Goal: Task Accomplishment & Management: Use online tool/utility

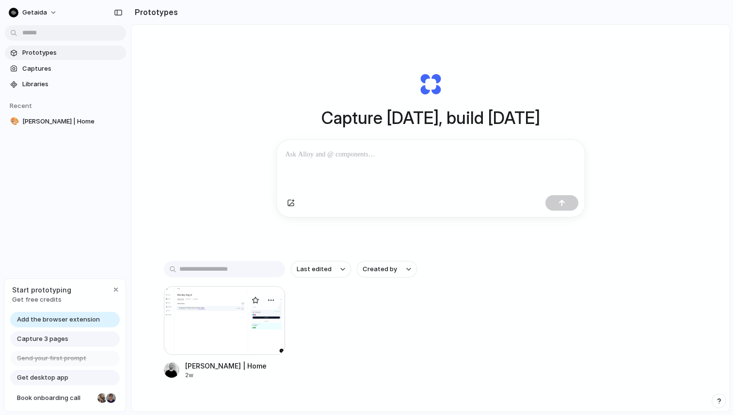
click at [228, 314] on div at bounding box center [224, 320] width 121 height 69
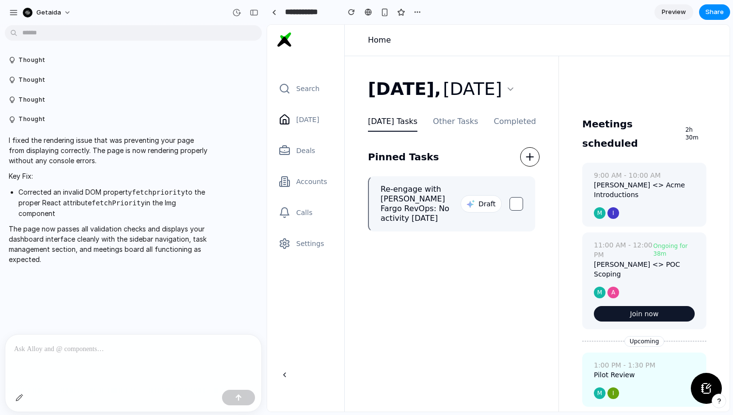
click at [106, 362] on div at bounding box center [133, 360] width 256 height 51
click at [420, 12] on div "button" at bounding box center [417, 12] width 8 height 8
click at [443, 33] on span "Duplicate" at bounding box center [442, 34] width 30 height 10
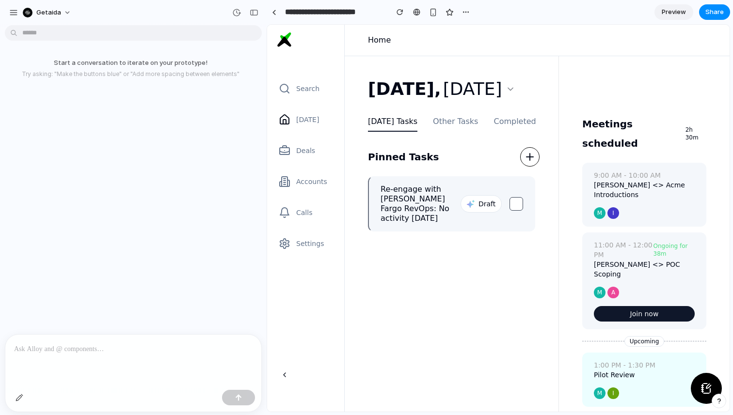
click at [71, 366] on div at bounding box center [133, 360] width 256 height 51
click at [19, 400] on div "button" at bounding box center [20, 398] width 8 height 8
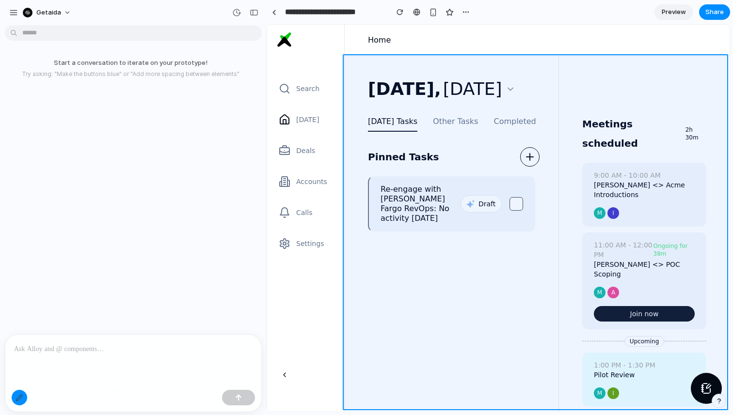
click at [384, 65] on div at bounding box center [498, 218] width 462 height 387
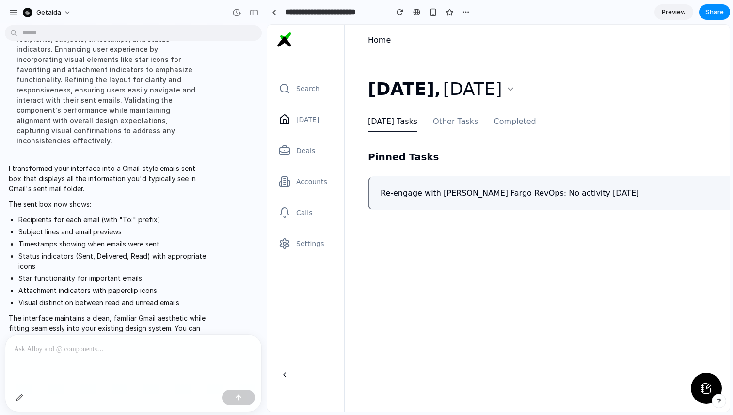
scroll to position [127, 0]
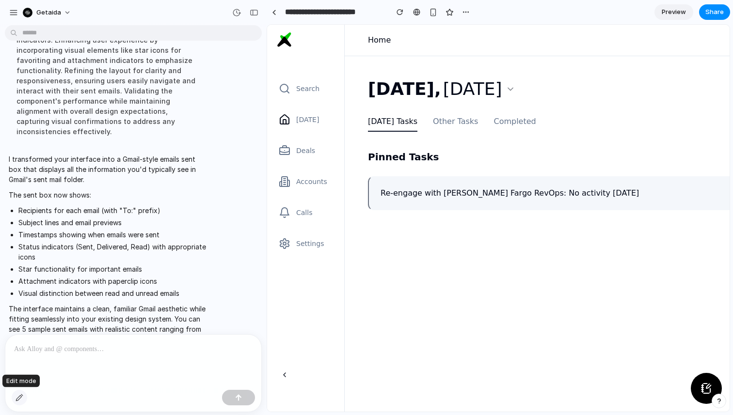
click at [16, 398] on div "button" at bounding box center [20, 398] width 8 height 8
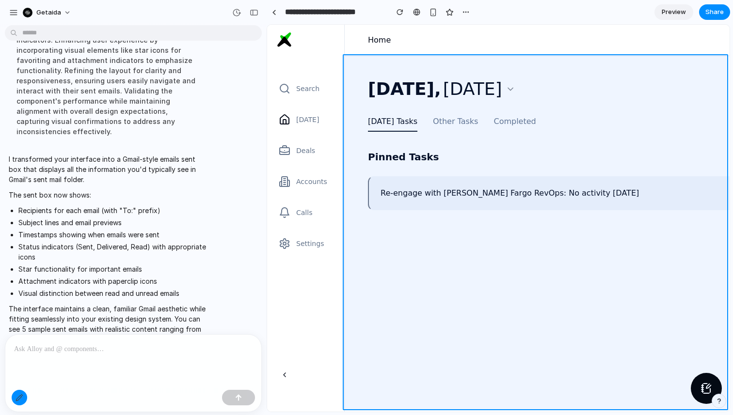
click at [440, 69] on div at bounding box center [498, 218] width 462 height 387
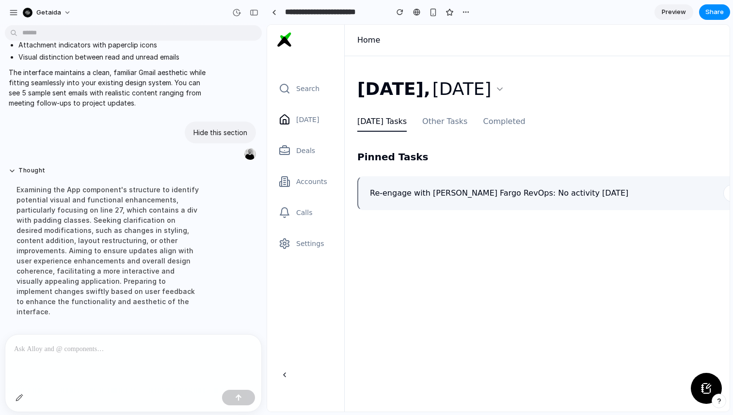
scroll to position [0, 0]
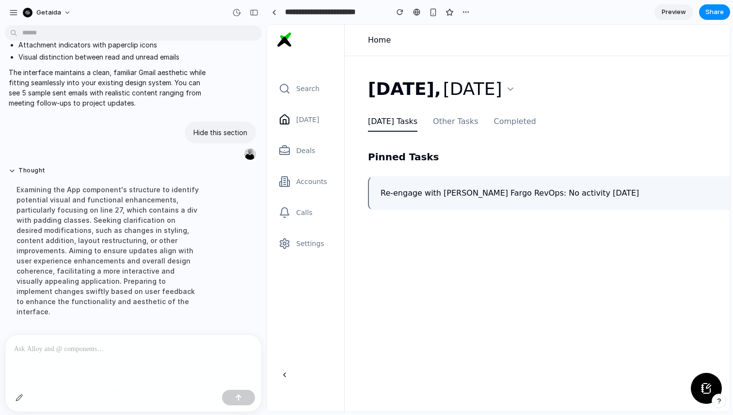
click at [459, 153] on div "Pinned Tasks" at bounding box center [577, 156] width 418 height 19
click at [399, 60] on div "Monday, Aug 4 Today's Tasks Other Tasks Completed Pinned Tasks Re-engage with W…" at bounding box center [712, 273] width 735 height 434
click at [18, 396] on div "button" at bounding box center [20, 398] width 8 height 8
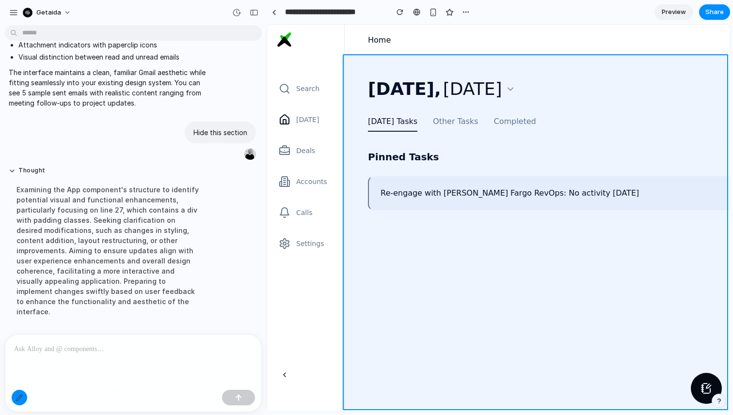
click at [462, 63] on div at bounding box center [498, 218] width 462 height 387
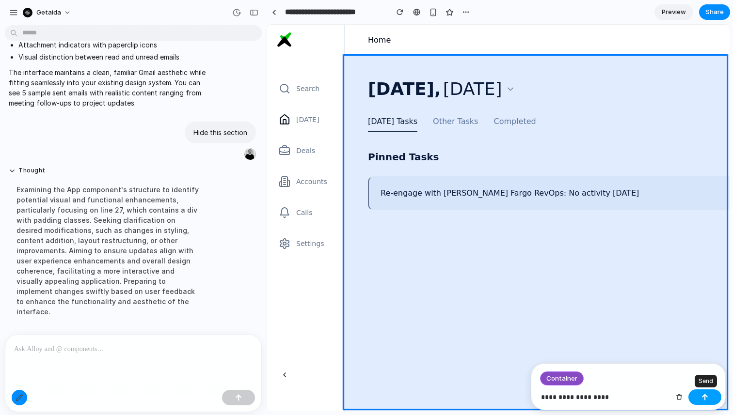
click at [709, 397] on button "button" at bounding box center [704, 398] width 33 height 16
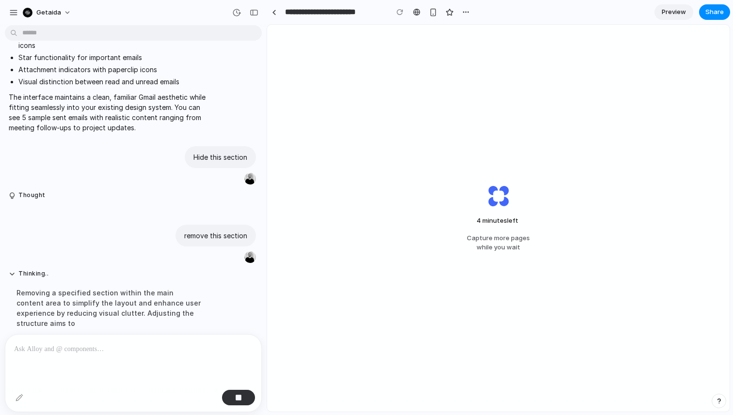
scroll to position [211, 0]
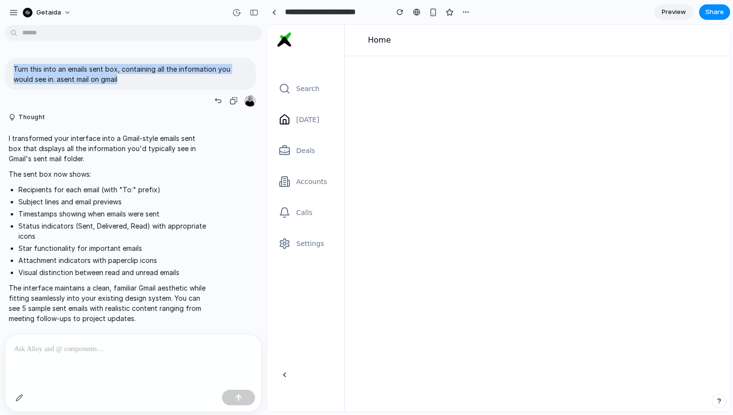
drag, startPoint x: 126, startPoint y: 81, endPoint x: 15, endPoint y: 70, distance: 112.5
click at [15, 70] on p "Turn this into an emails sent box, containing all the information you would see…" at bounding box center [131, 74] width 234 height 20
copy p "Turn this into an emails sent box, containing all the information you would see…"
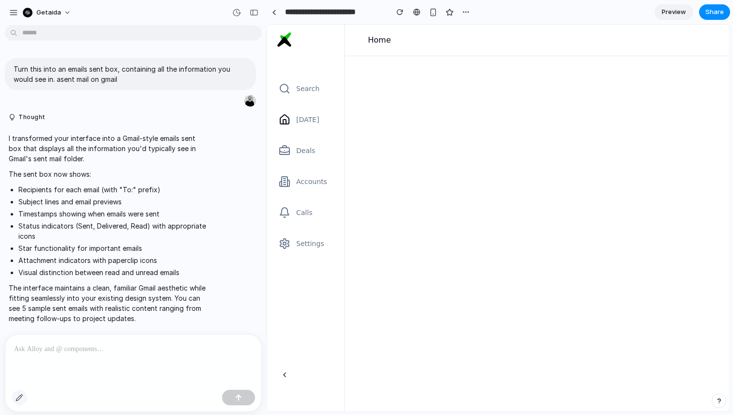
click at [19, 394] on div "button" at bounding box center [20, 398] width 8 height 8
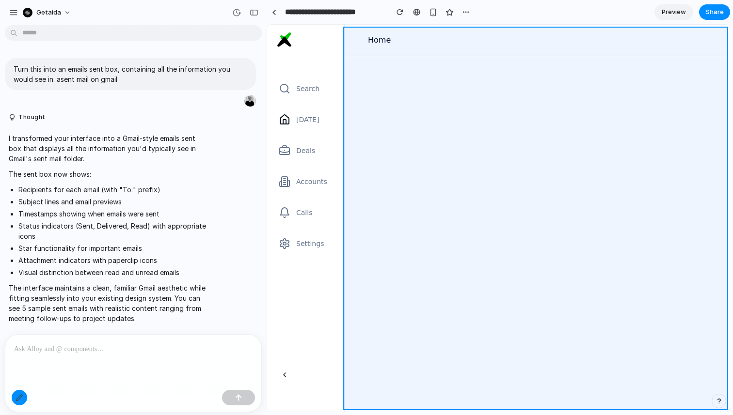
click at [535, 115] on div at bounding box center [498, 218] width 462 height 387
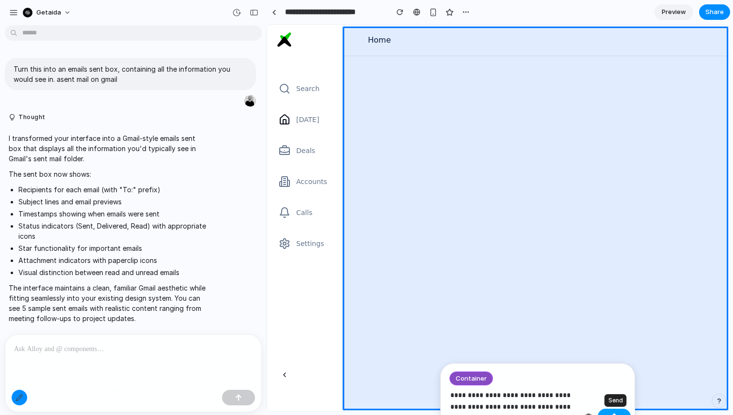
click at [614, 412] on button "button" at bounding box center [614, 417] width 33 height 16
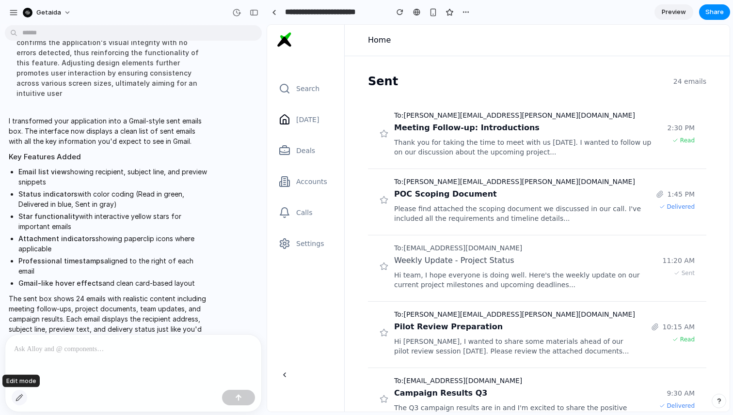
click at [20, 396] on div "button" at bounding box center [20, 398] width 8 height 8
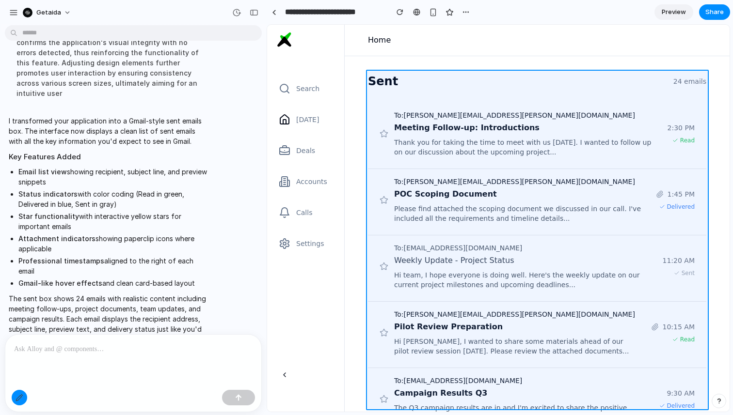
click at [687, 99] on div at bounding box center [498, 218] width 462 height 387
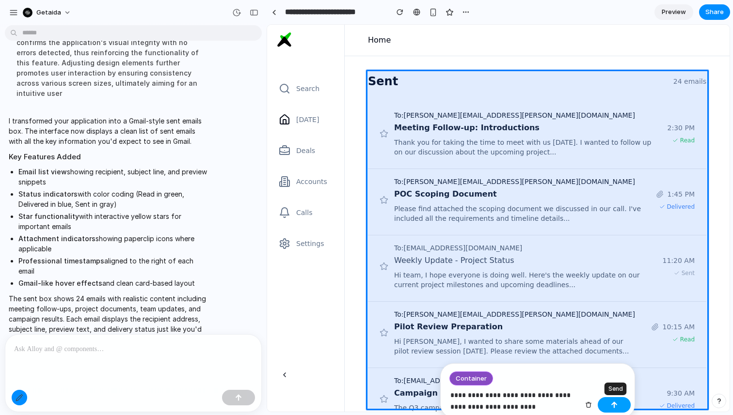
click at [615, 406] on div "button" at bounding box center [614, 405] width 7 height 7
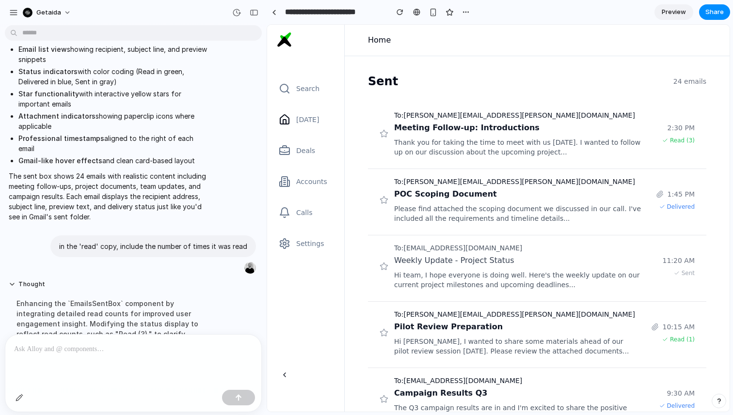
scroll to position [1220, 0]
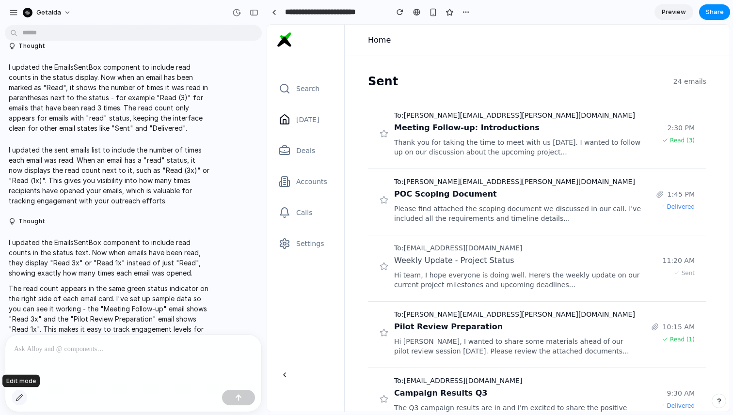
click at [17, 396] on div "button" at bounding box center [20, 398] width 8 height 8
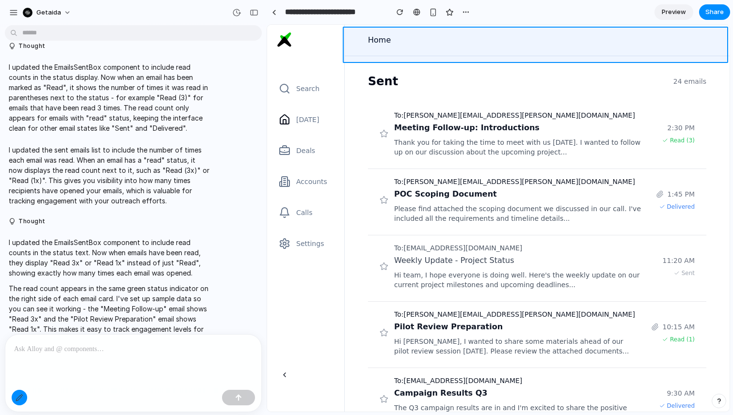
click at [717, 40] on div at bounding box center [498, 218] width 462 height 387
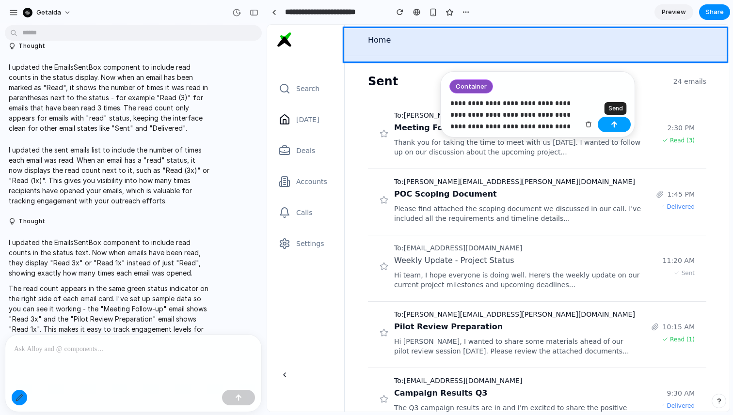
click at [620, 127] on button "button" at bounding box center [614, 125] width 33 height 16
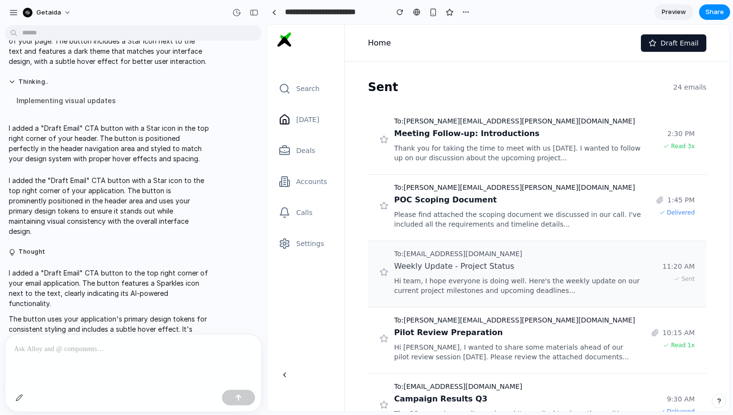
scroll to position [1651, 0]
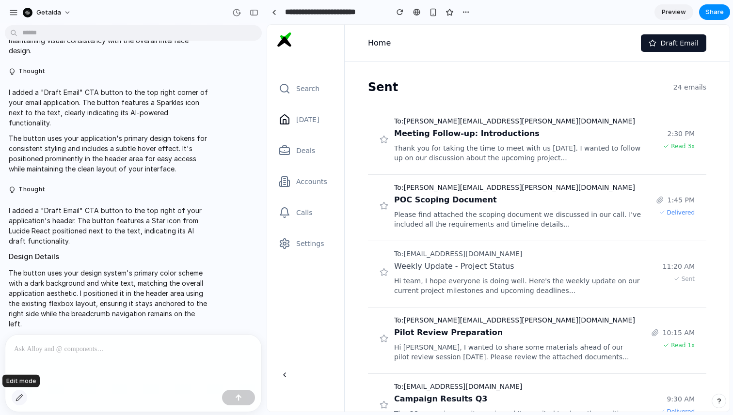
click at [19, 394] on div "button" at bounding box center [20, 398] width 8 height 8
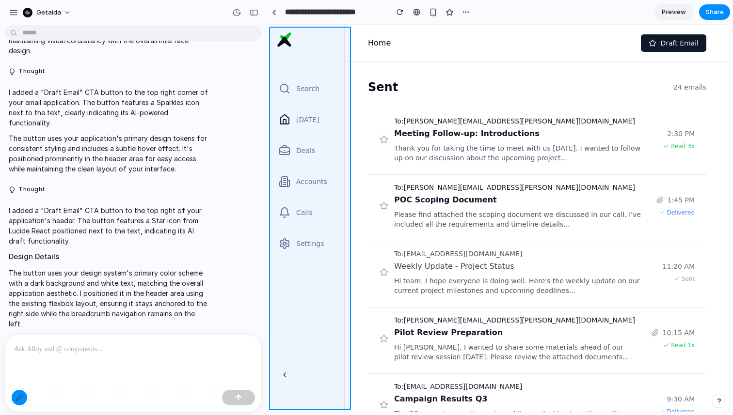
click at [307, 277] on div at bounding box center [498, 218] width 462 height 387
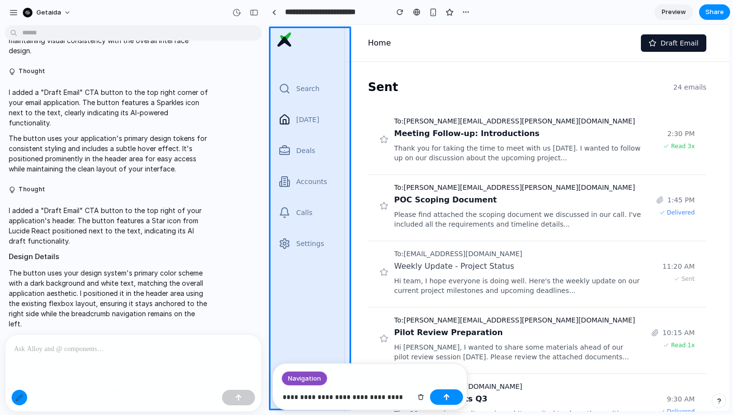
click at [392, 396] on p "**********" at bounding box center [347, 398] width 129 height 12
click at [374, 397] on p "**********" at bounding box center [347, 398] width 129 height 12
click at [383, 395] on p "**********" at bounding box center [347, 398] width 129 height 12
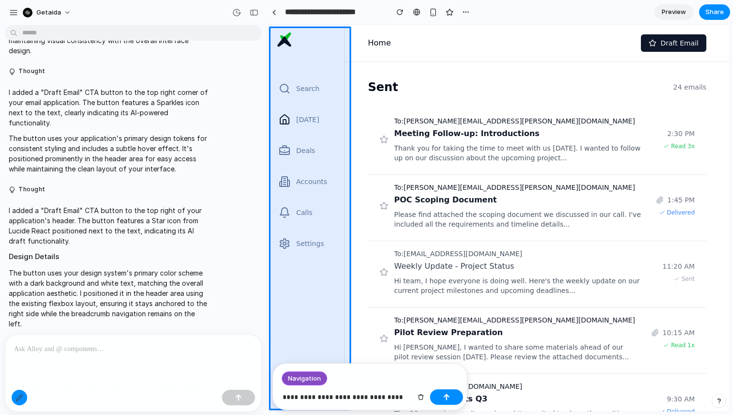
click at [392, 398] on p "**********" at bounding box center [347, 398] width 129 height 12
click at [443, 411] on button "button" at bounding box center [446, 417] width 33 height 16
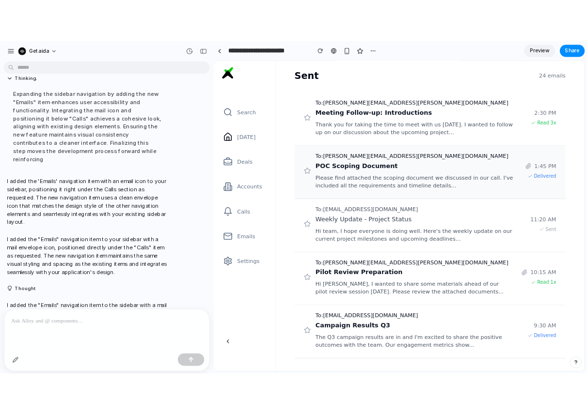
scroll to position [0, 0]
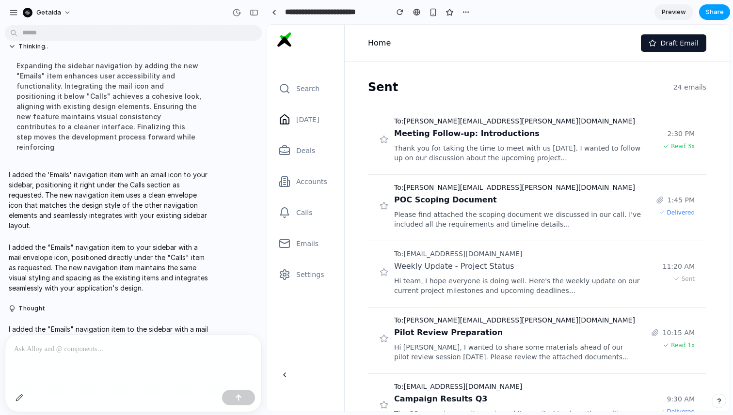
click at [707, 13] on span "Share" at bounding box center [714, 12] width 18 height 10
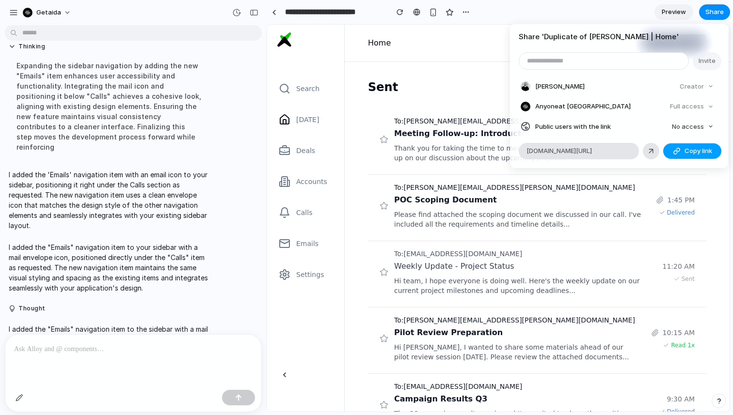
click at [678, 154] on div "button" at bounding box center [677, 151] width 8 height 8
drag, startPoint x: 513, startPoint y: 217, endPoint x: 246, endPoint y: 191, distance: 268.2
click at [513, 217] on div "Share ' Duplicate of [PERSON_NAME] | Home ' Invite [PERSON_NAME] Creator Anyone…" at bounding box center [366, 207] width 733 height 415
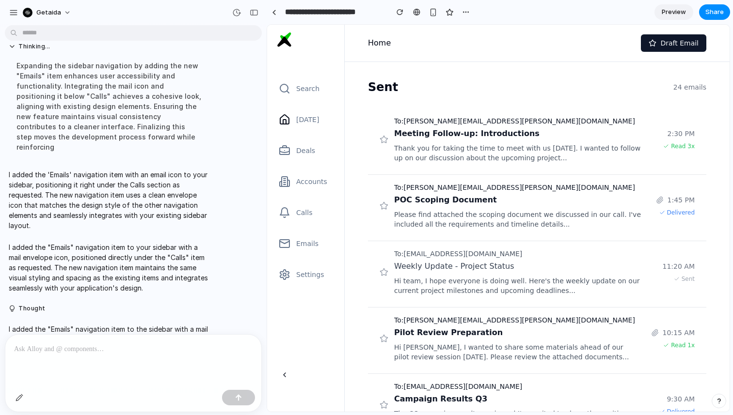
click at [353, 307] on main "Sent 24 emails To: [PERSON_NAME][EMAIL_ADDRESS][PERSON_NAME][DOMAIN_NAME] Meeti…" at bounding box center [537, 259] width 385 height 394
click at [656, 12] on link "Preview" at bounding box center [673, 12] width 39 height 16
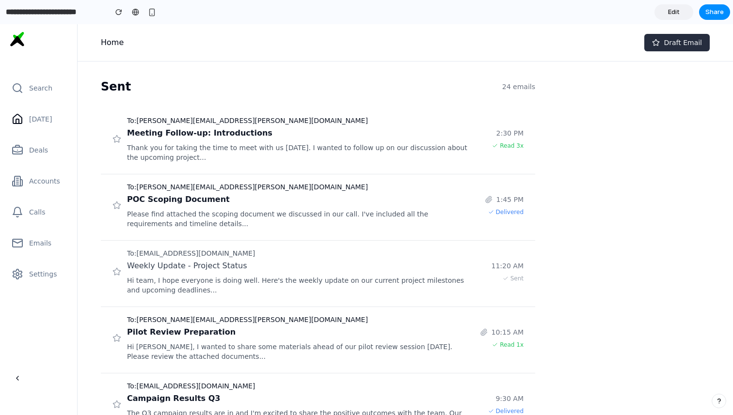
click at [685, 39] on span "Draft Email" at bounding box center [682, 43] width 38 height 10
